Goal: Check status: Check status

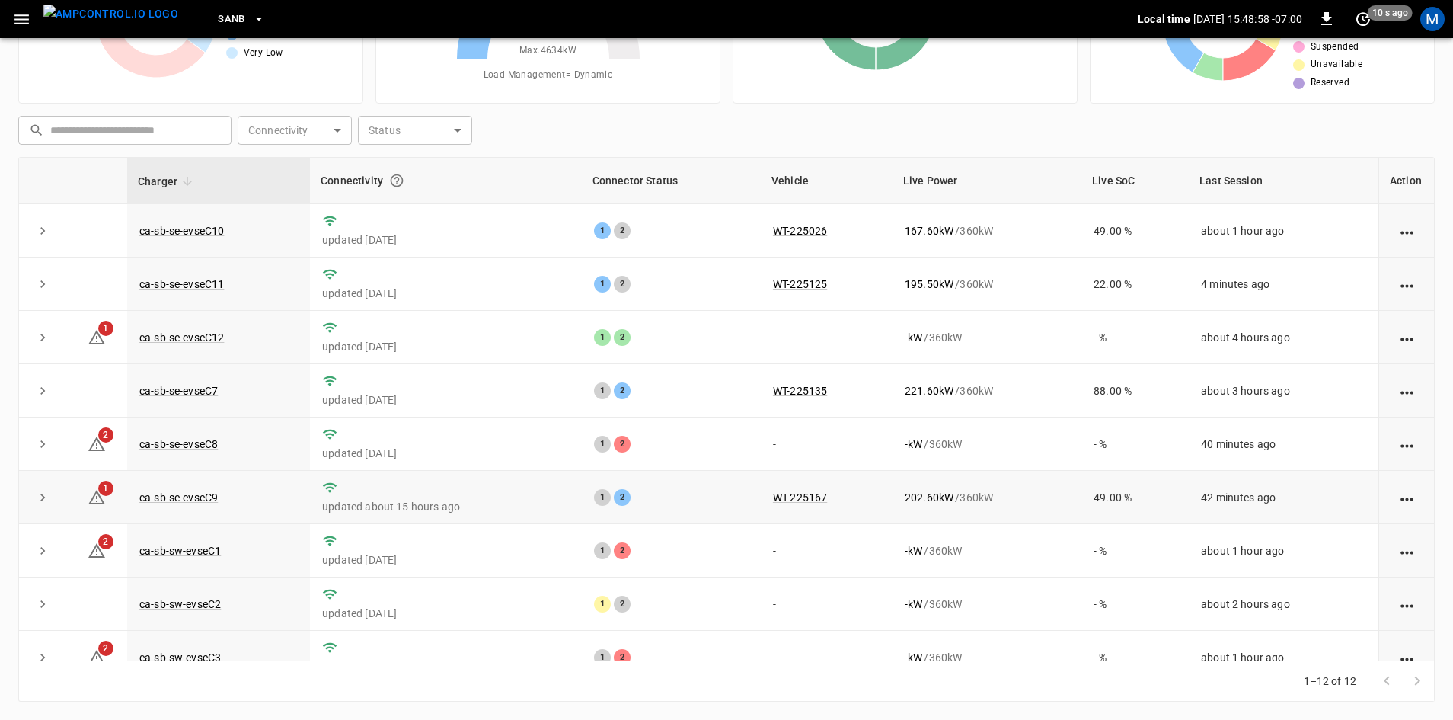
scroll to position [76, 0]
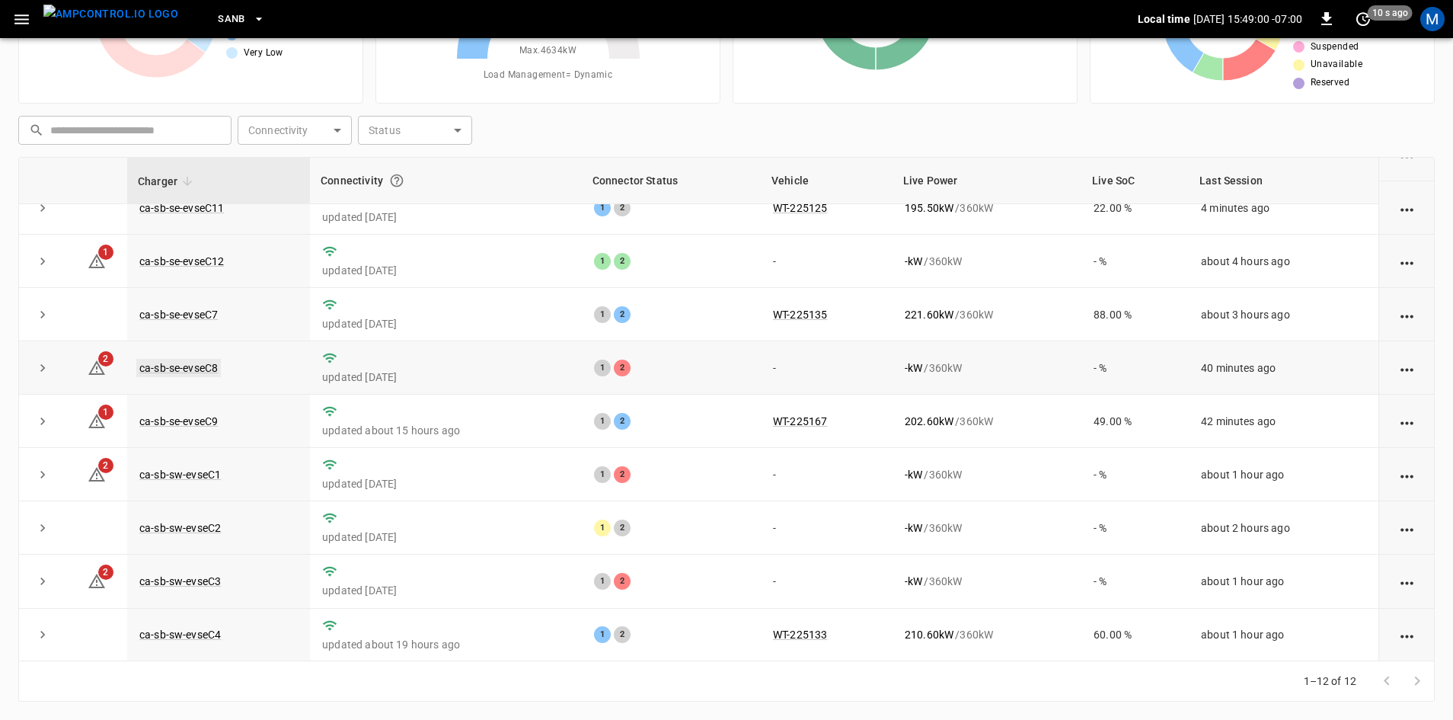
click at [206, 372] on link "ca-sb-se-evseC8" at bounding box center [178, 368] width 85 height 18
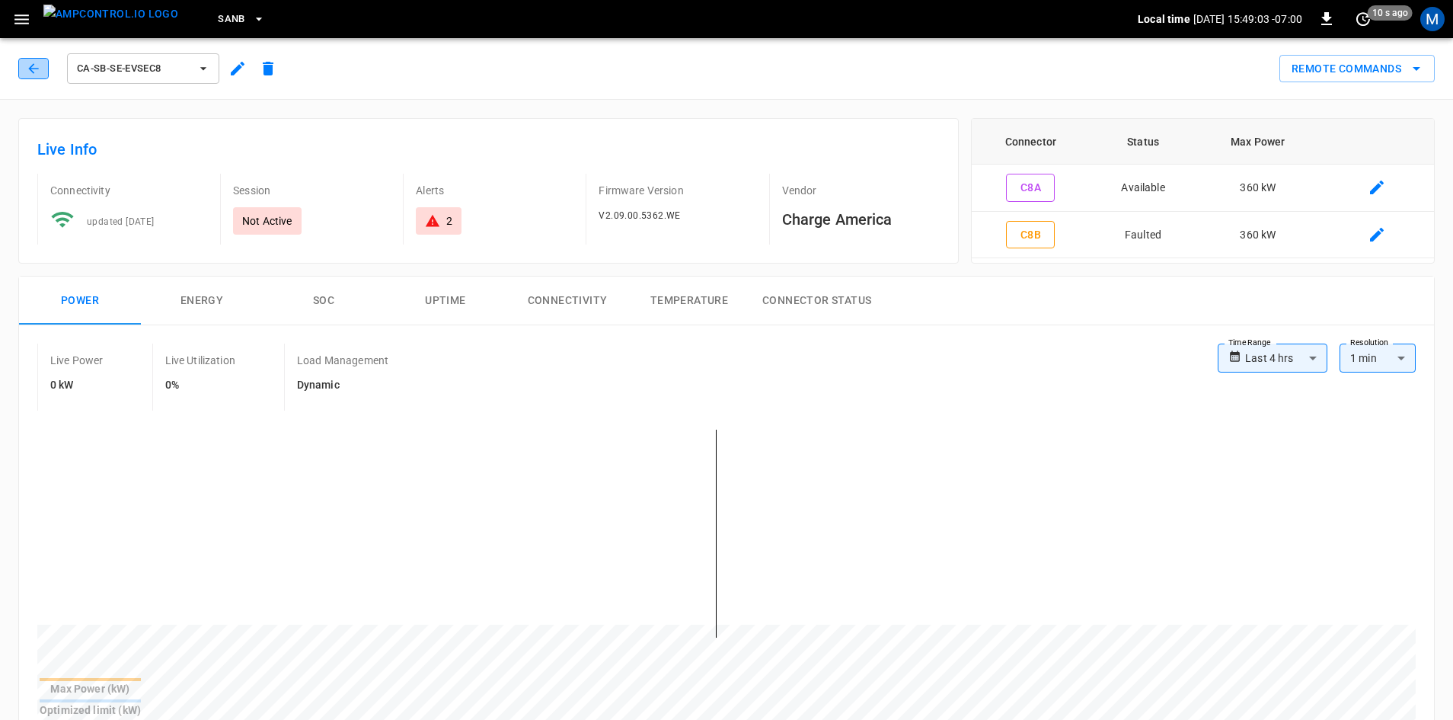
click at [25, 71] on button "button" at bounding box center [33, 68] width 30 height 21
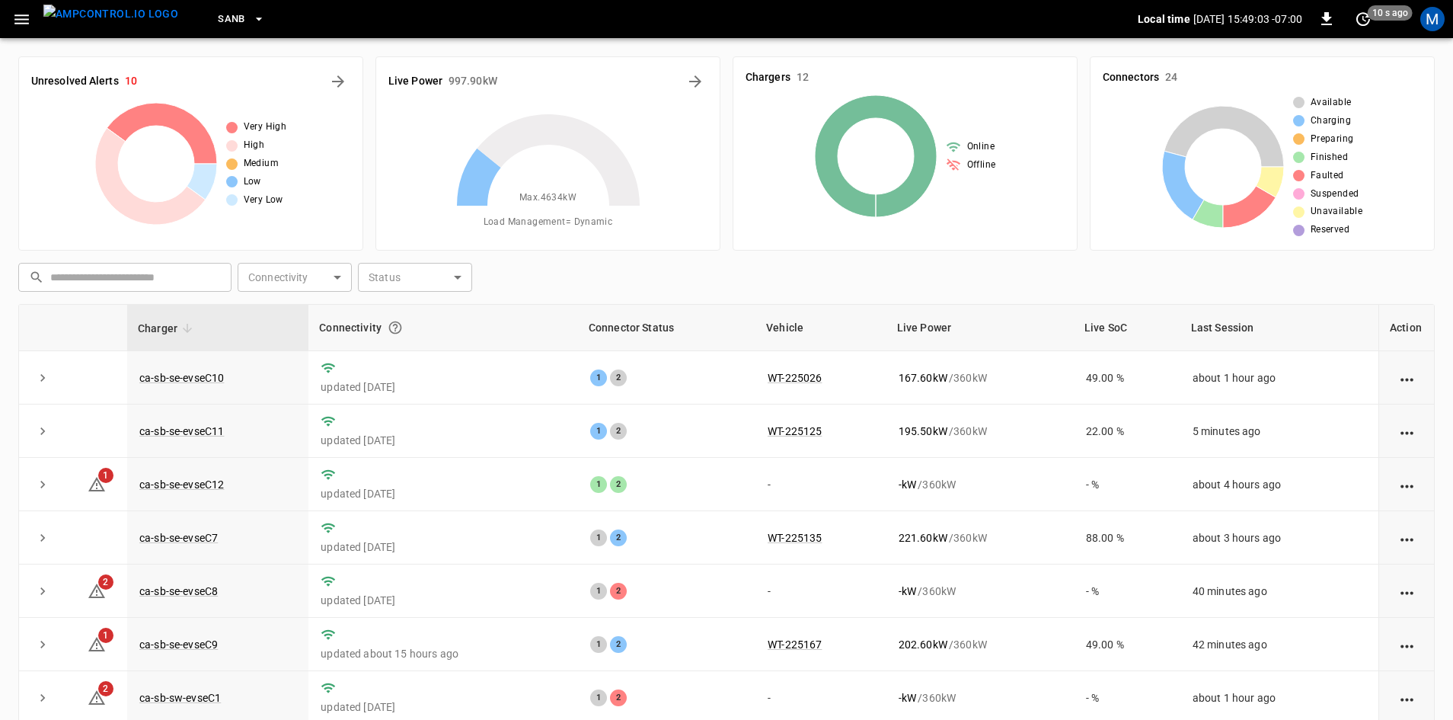
scroll to position [147, 0]
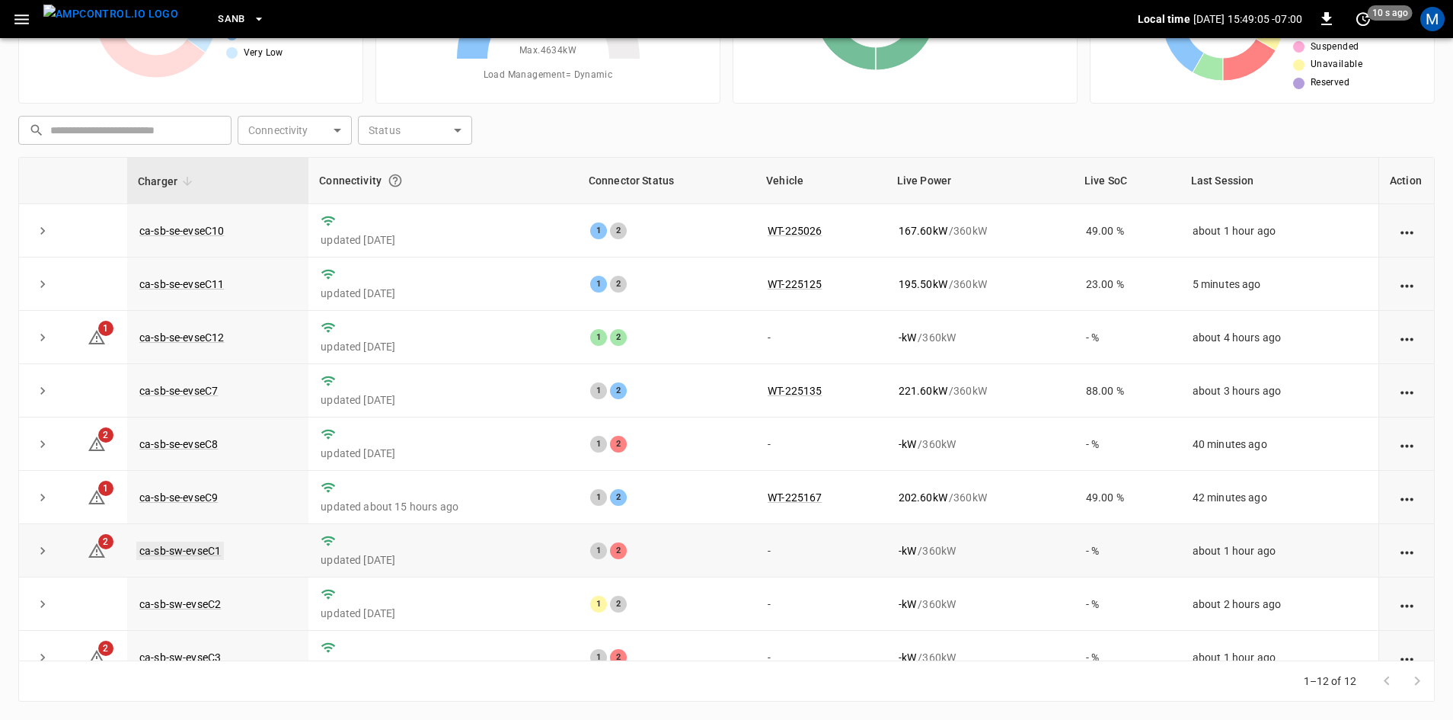
click at [203, 557] on link "ca-sb-sw-evseC1" at bounding box center [180, 551] width 88 height 18
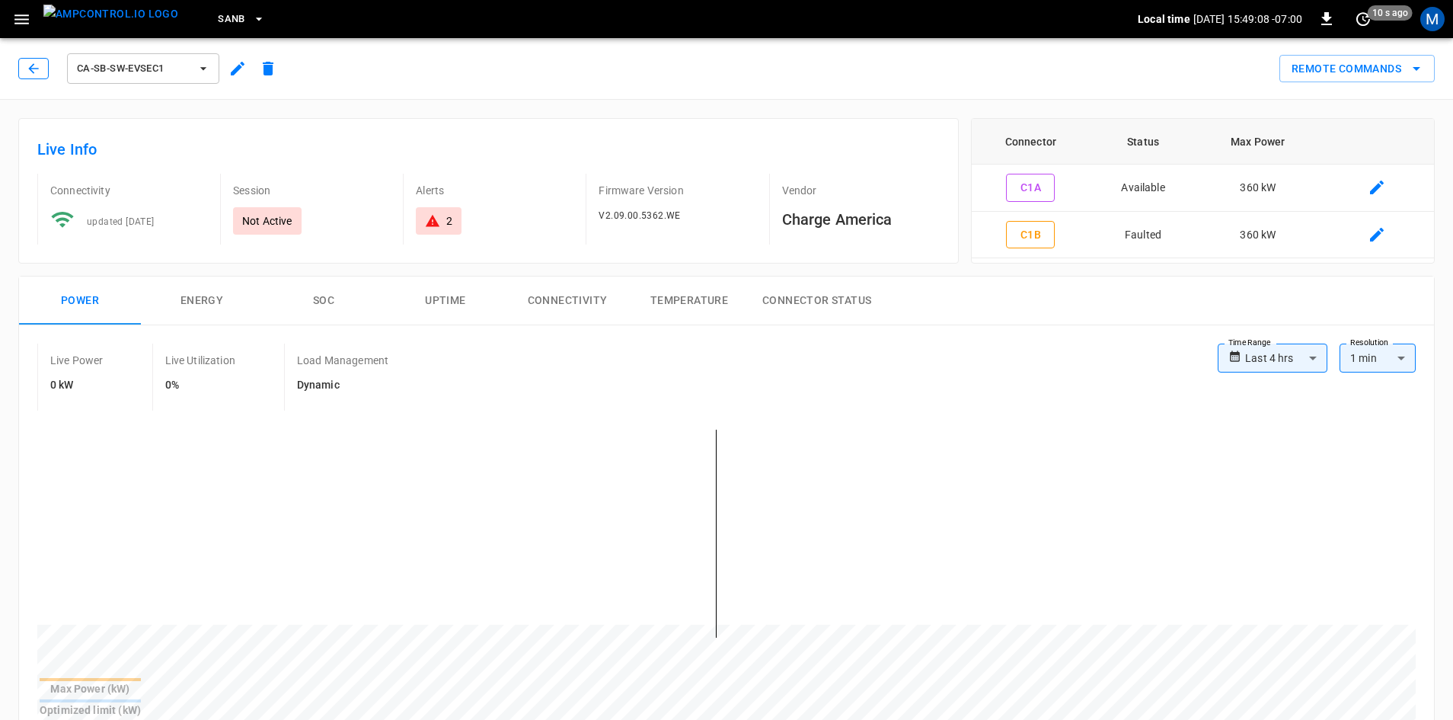
click at [30, 72] on icon "button" at bounding box center [33, 68] width 15 height 15
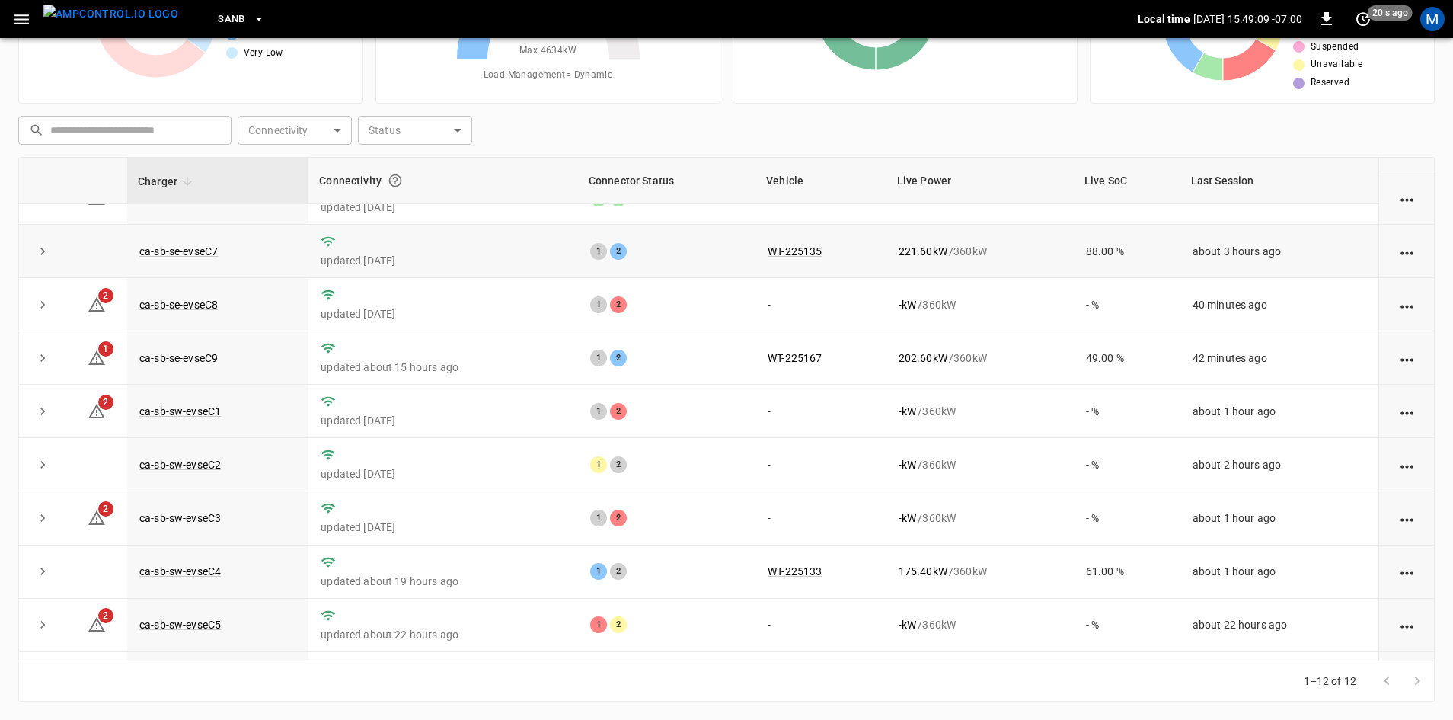
scroll to position [193, 0]
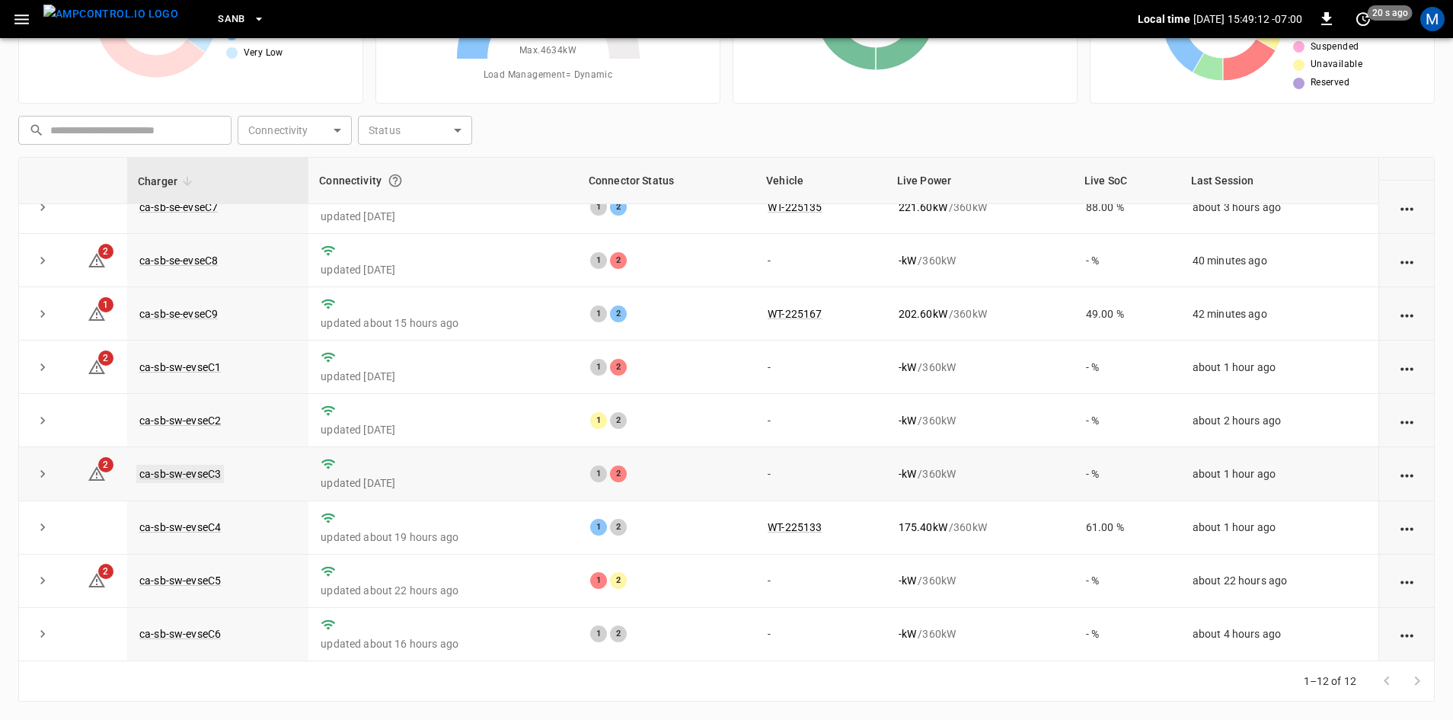
click at [200, 467] on link "ca-sb-sw-evseC3" at bounding box center [180, 474] width 88 height 18
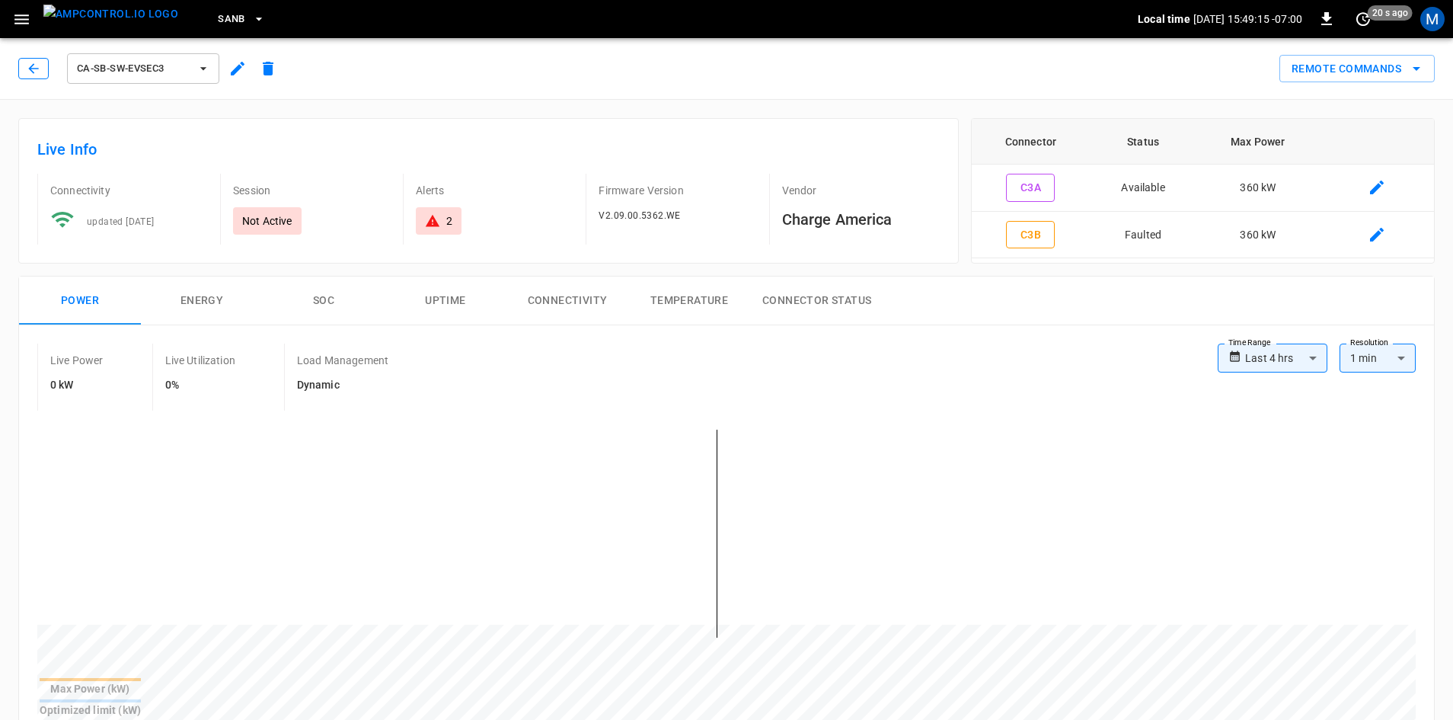
click at [24, 69] on button "button" at bounding box center [33, 68] width 30 height 21
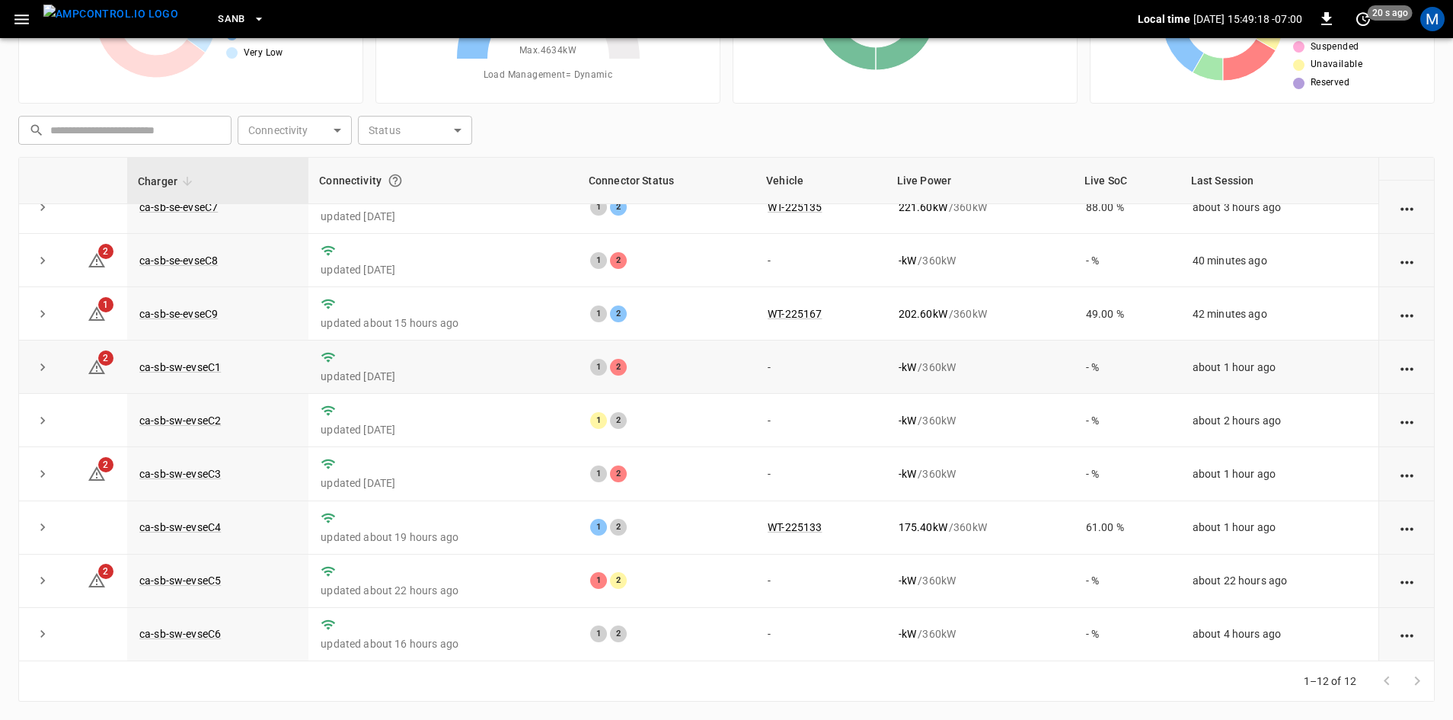
scroll to position [193, 0]
